Goal: Navigation & Orientation: Find specific page/section

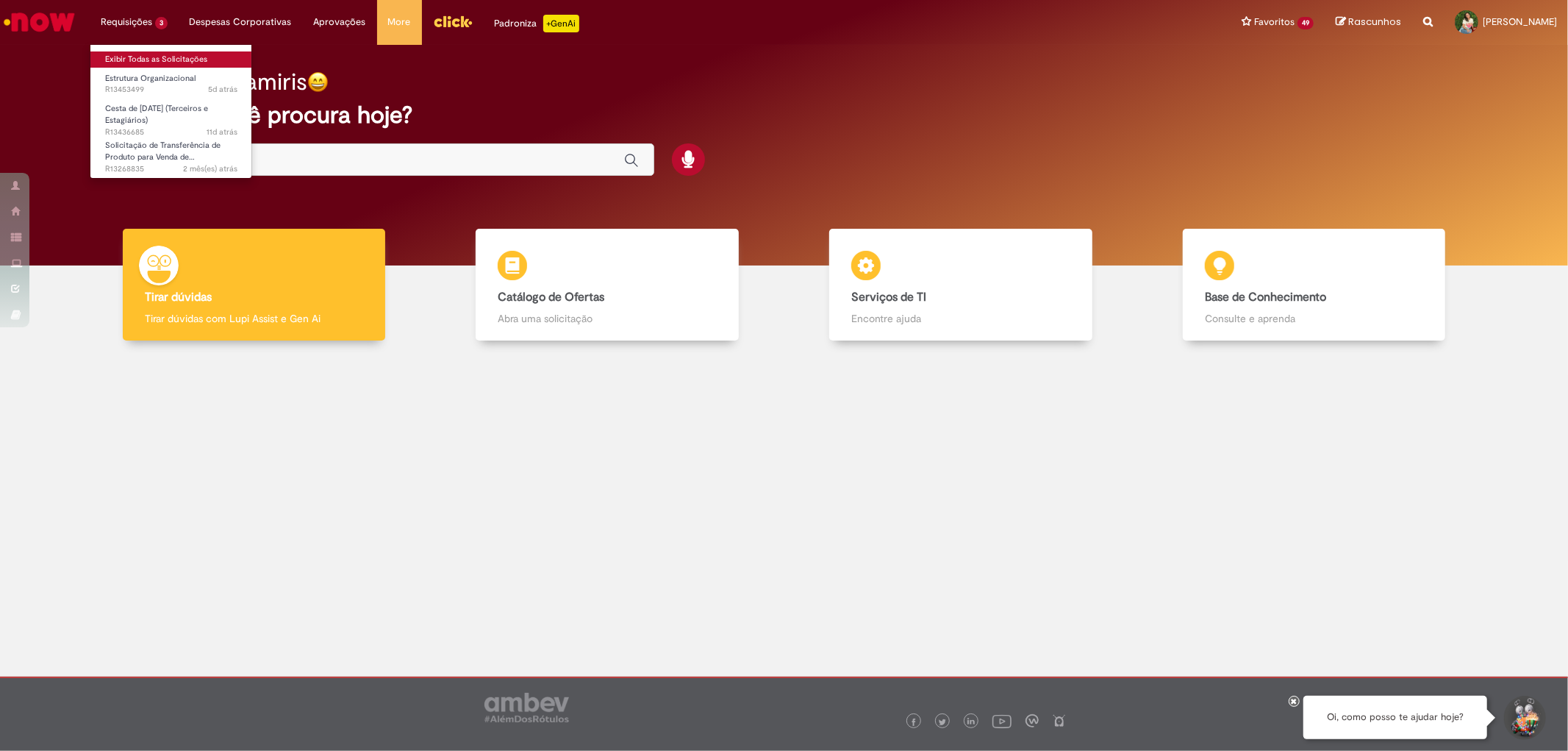
click at [157, 52] on link "Exibir Todas as Solicitações" at bounding box center [171, 60] width 162 height 16
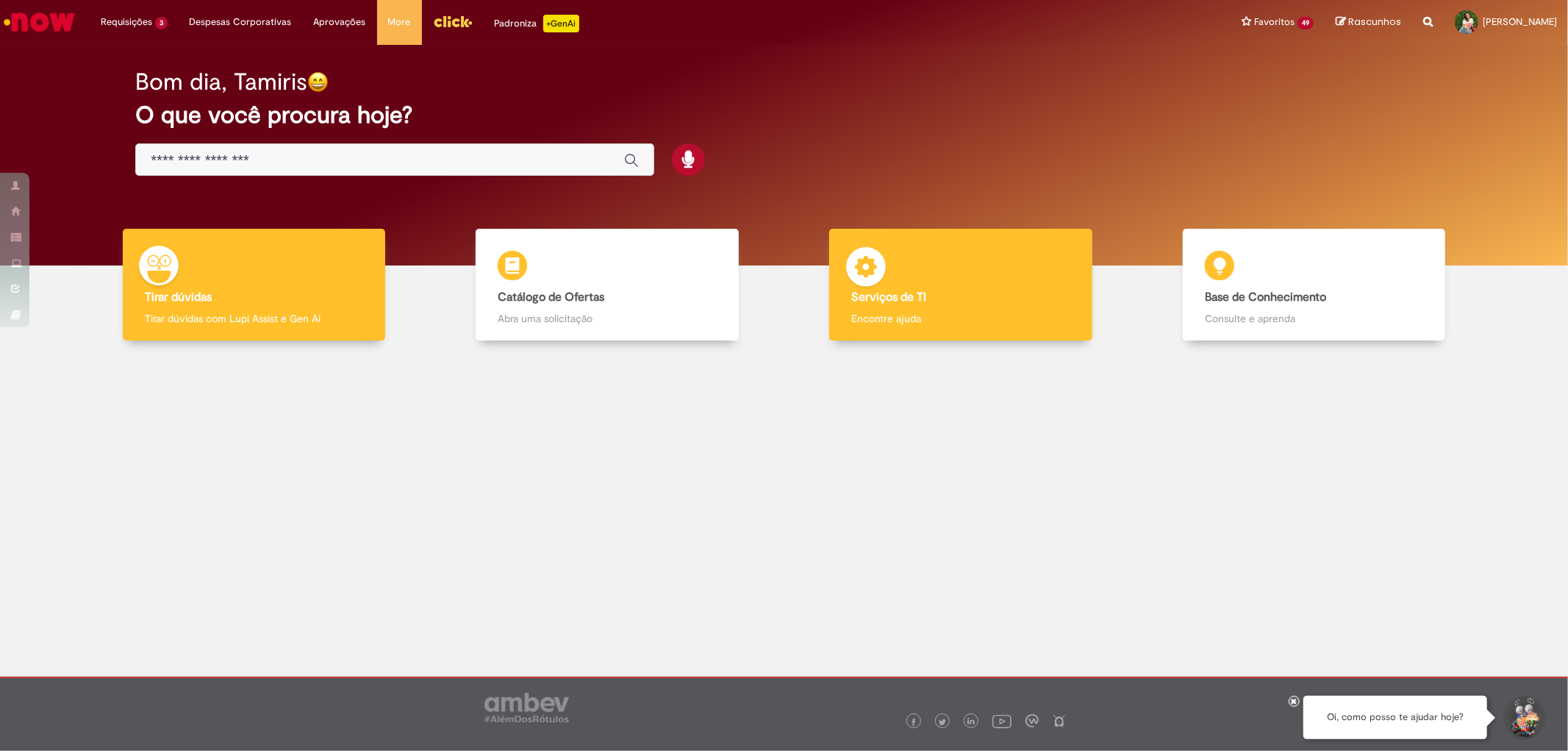
click at [1015, 261] on div "Serviços de TI Serviços de TI Encontre ajuda" at bounding box center [960, 285] width 263 height 112
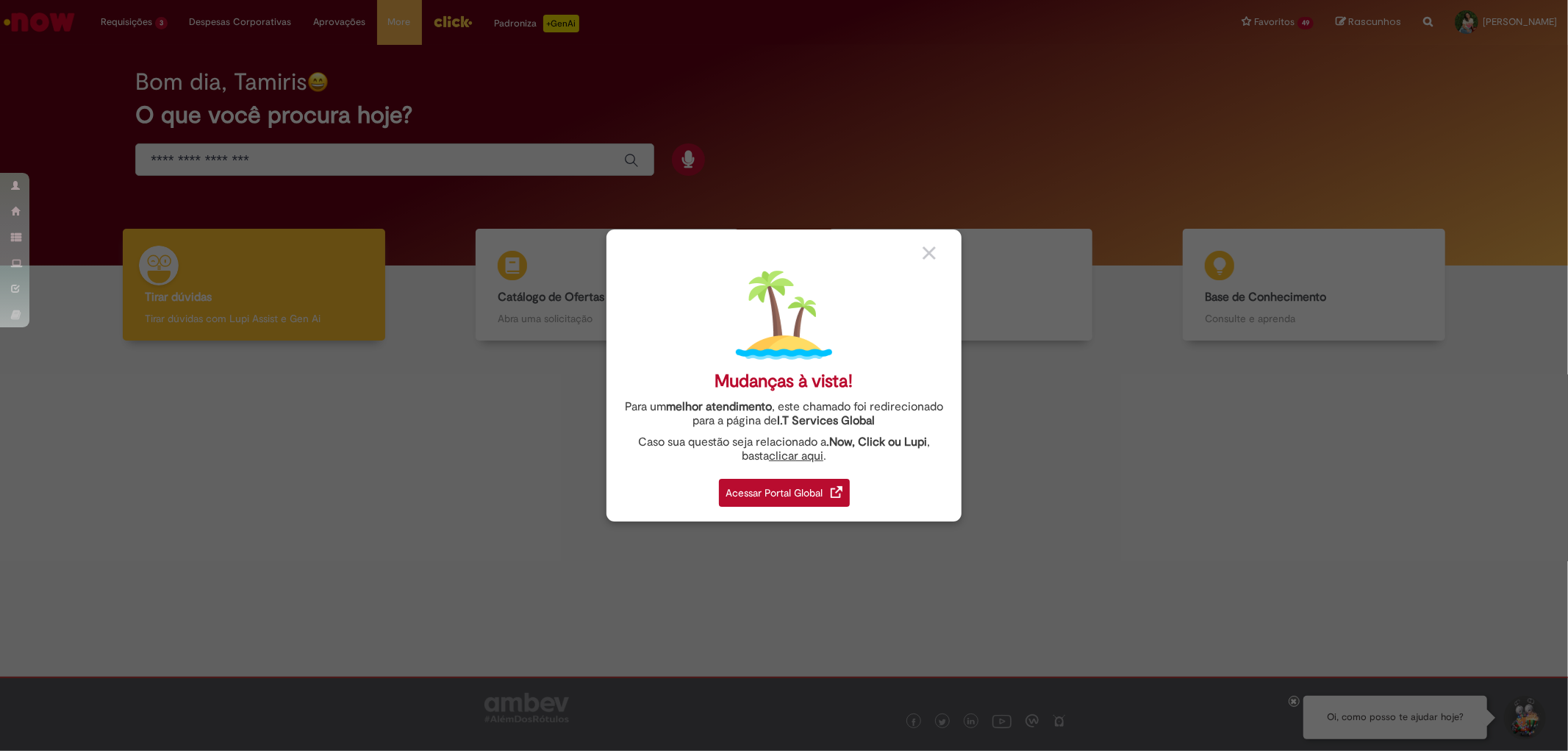
click at [811, 499] on div "Acessar Portal Global" at bounding box center [784, 493] width 131 height 28
